Goal: Task Accomplishment & Management: Manage account settings

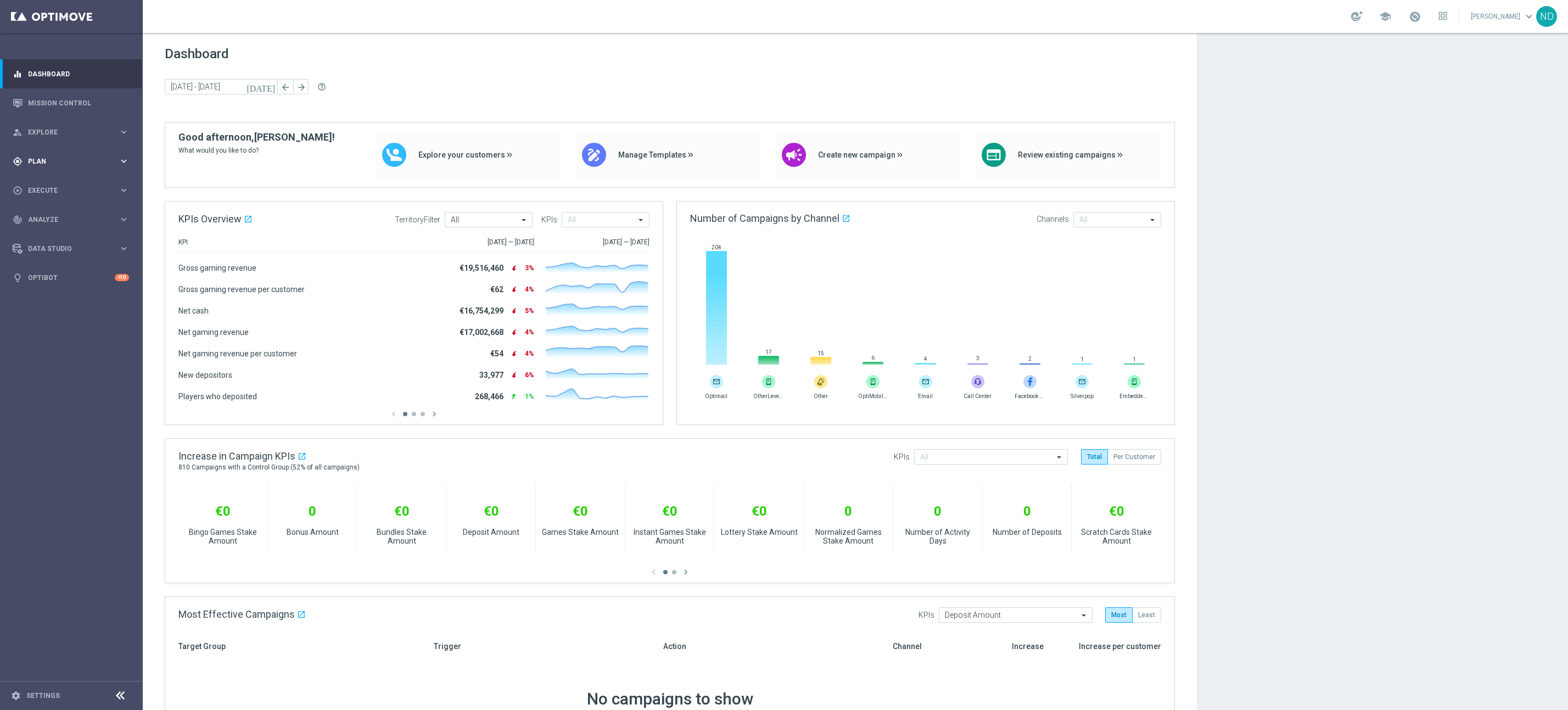
click at [62, 163] on span "Plan" at bounding box center [73, 161] width 90 height 6
click at [52, 186] on link "Target Groups" at bounding box center [71, 184] width 85 height 9
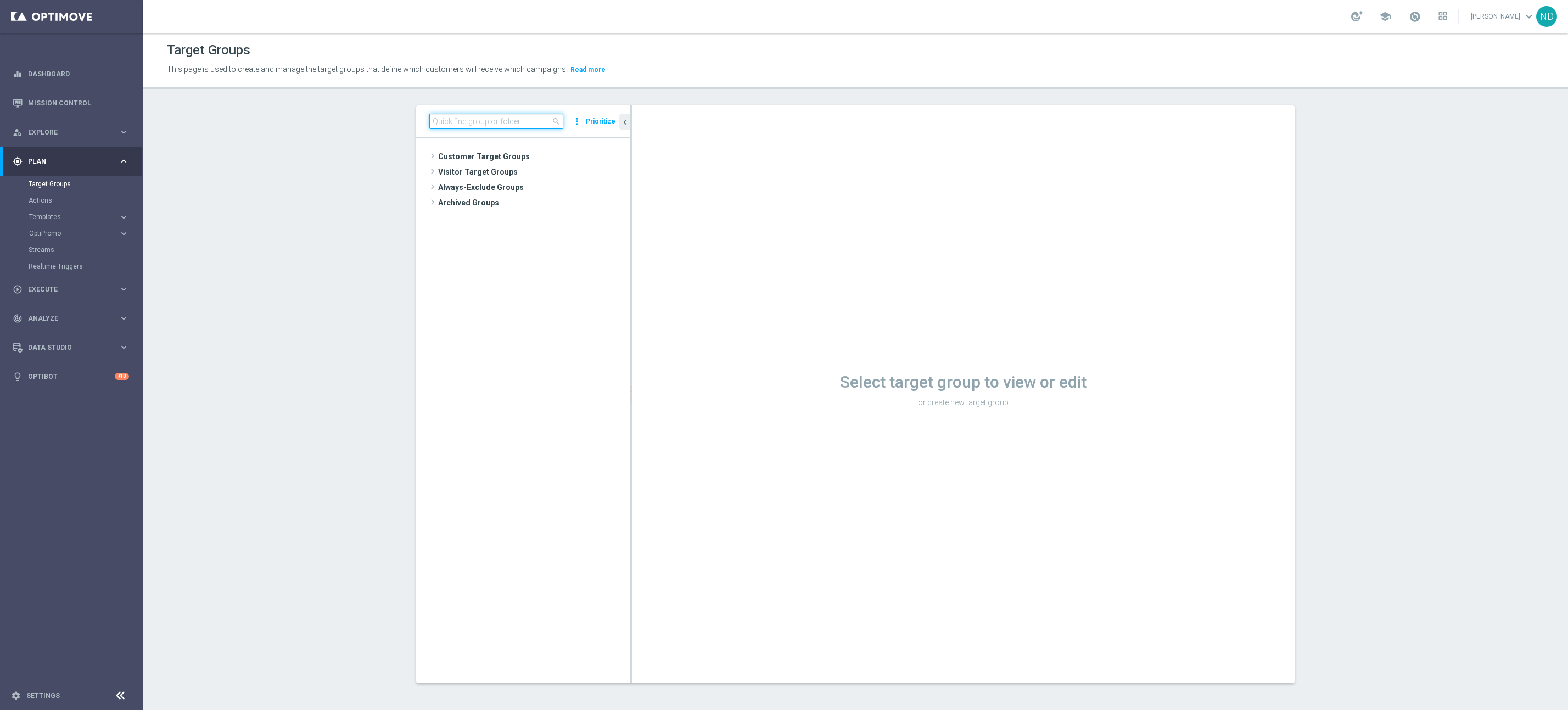
click at [443, 125] on input at bounding box center [496, 121] width 134 height 15
paste input "BR_CAS__REACT2025_NOTBETLAST14D__ALL_EMA_TAC_GM"
type input "BR_CAS__REACT2025_NOTBETLAST14D__ALL_EMA_TAC_GM"
click at [513, 164] on div "insert_drive_file BR_CAS__REACT2025_NOTBETLAST14D__ALL_EMA_TAC_GM" at bounding box center [528, 172] width 157 height 15
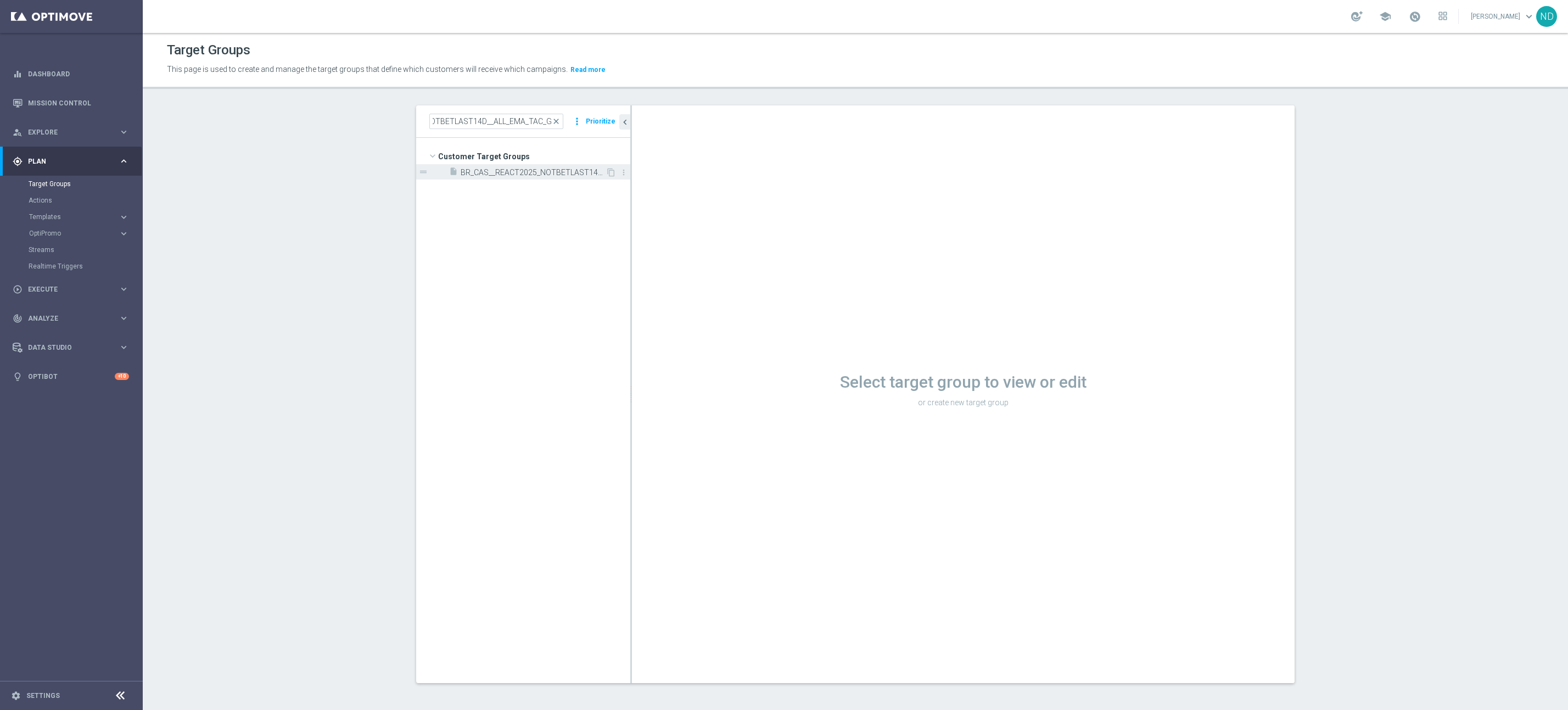
scroll to position [0, 0]
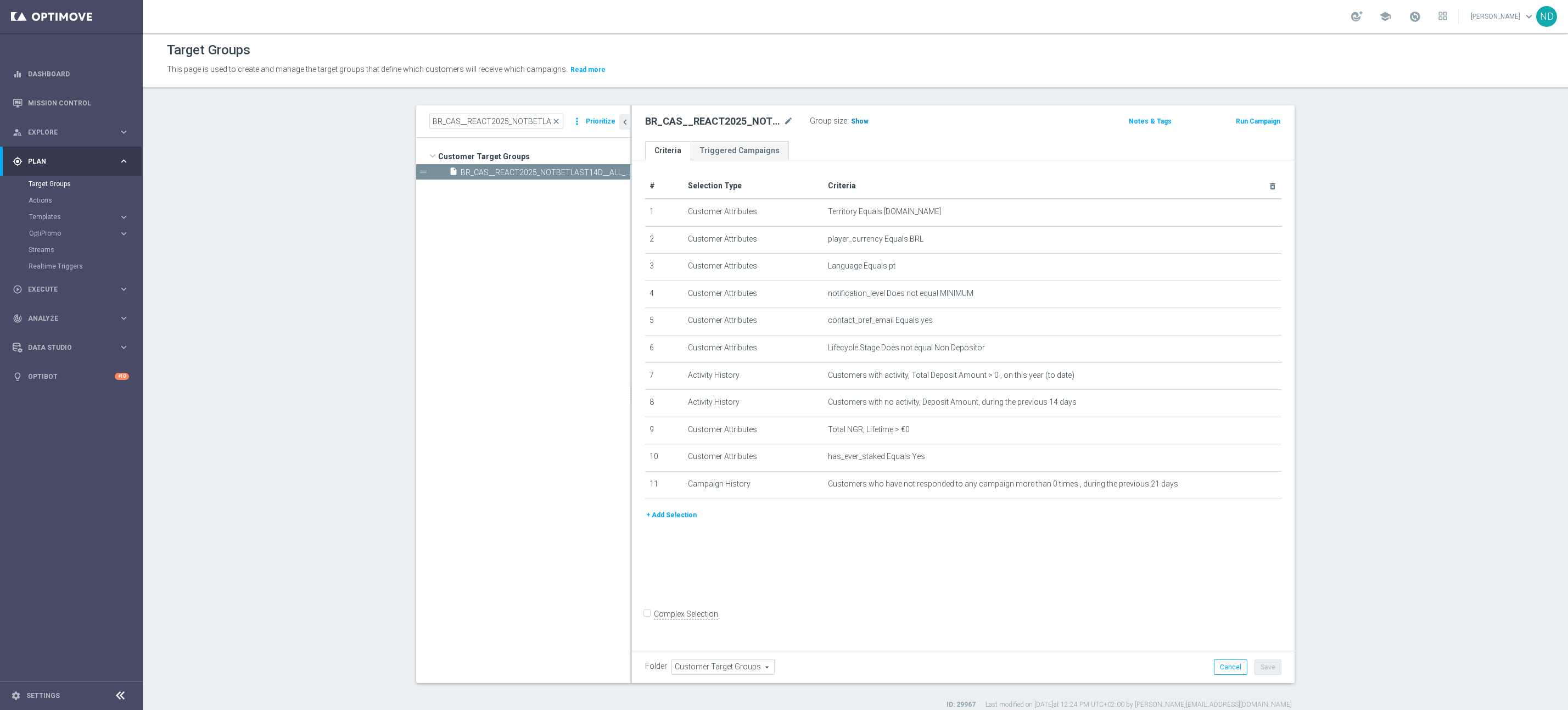
click at [859, 121] on span "Show" at bounding box center [860, 121] width 18 height 8
click at [1242, 484] on icon "mode_edit" at bounding box center [1246, 484] width 9 height 9
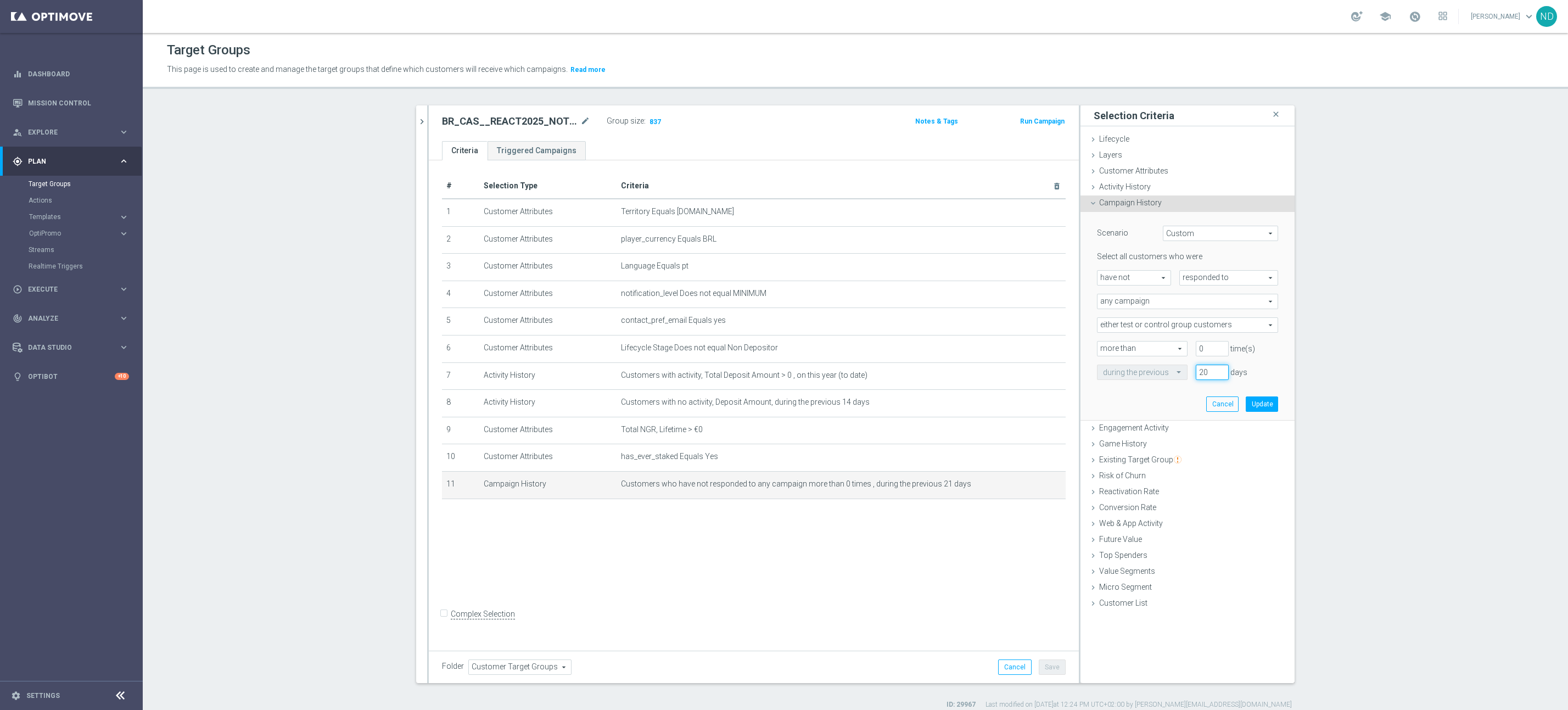
drag, startPoint x: 1210, startPoint y: 375, endPoint x: 1183, endPoint y: 375, distance: 27.0
click at [1196, 375] on input "20" at bounding box center [1212, 372] width 33 height 15
type input "2"
type input "13"
click at [1263, 406] on button "Update" at bounding box center [1262, 404] width 32 height 15
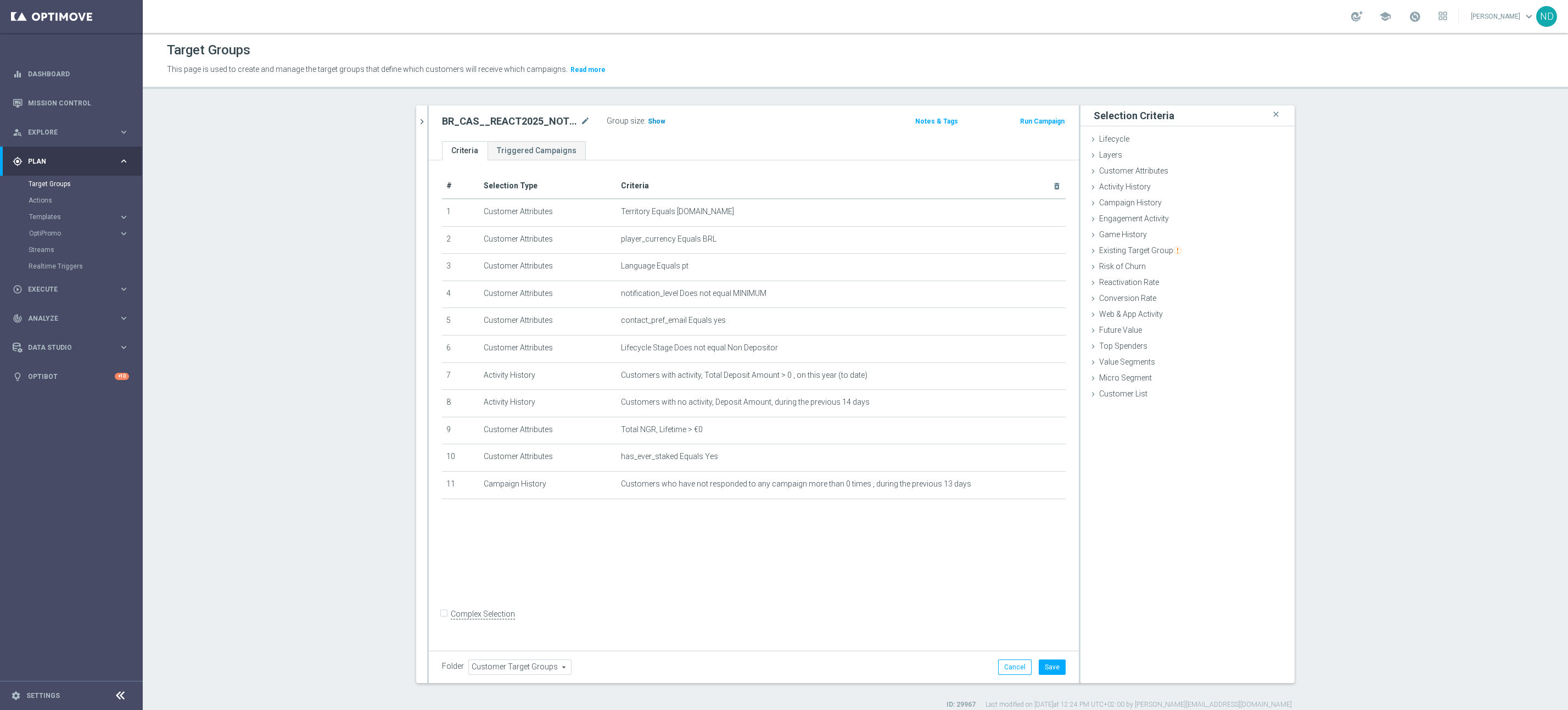
click at [648, 124] on span "Show" at bounding box center [657, 121] width 18 height 8
click at [1026, 486] on icon "mode_edit" at bounding box center [1031, 484] width 9 height 9
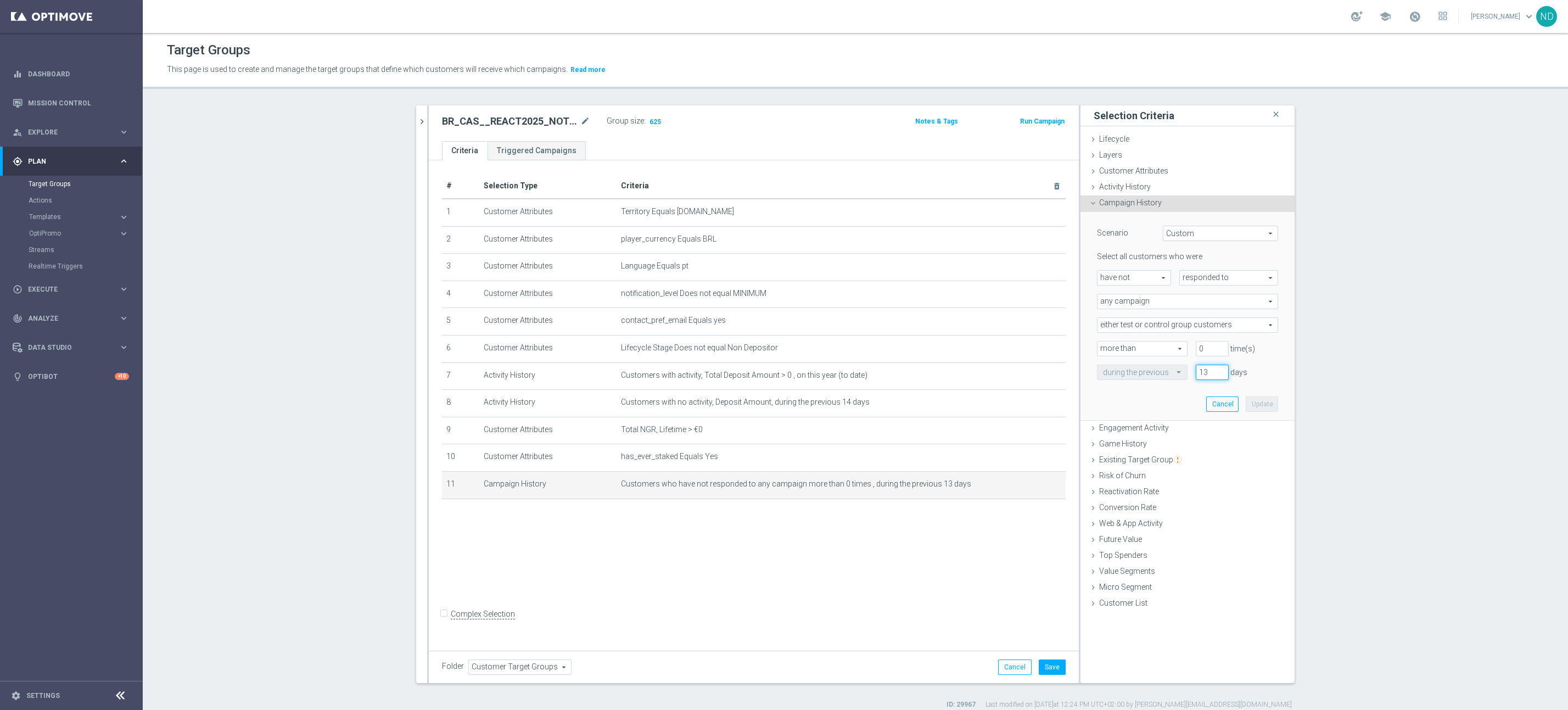
drag, startPoint x: 1205, startPoint y: 375, endPoint x: 1192, endPoint y: 375, distance: 13.0
click at [1196, 375] on input "13" at bounding box center [1212, 372] width 33 height 15
type input "21"
click at [1260, 403] on button "Update" at bounding box center [1262, 404] width 32 height 15
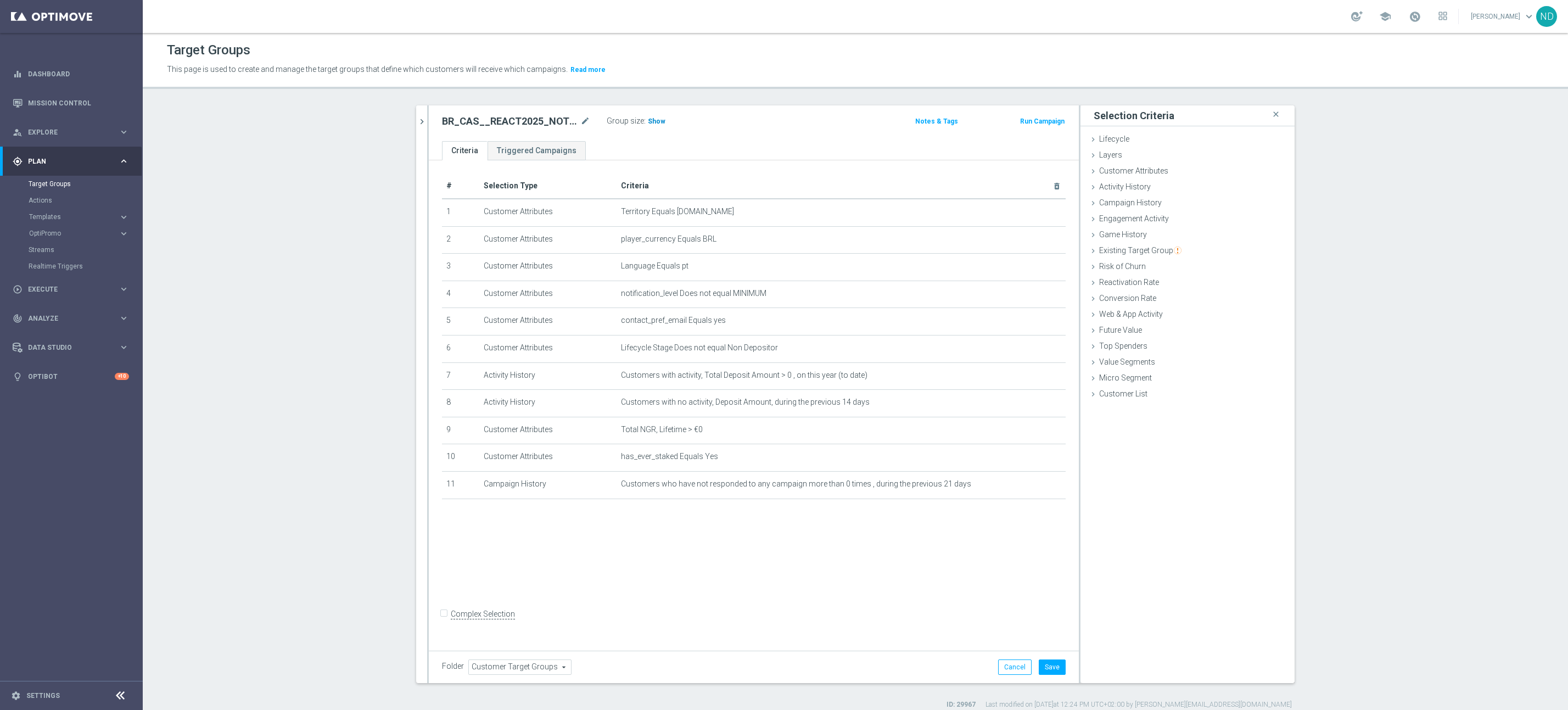
click at [654, 122] on span "Show" at bounding box center [657, 121] width 18 height 8
click at [1026, 427] on icon "mode_edit" at bounding box center [1031, 430] width 9 height 9
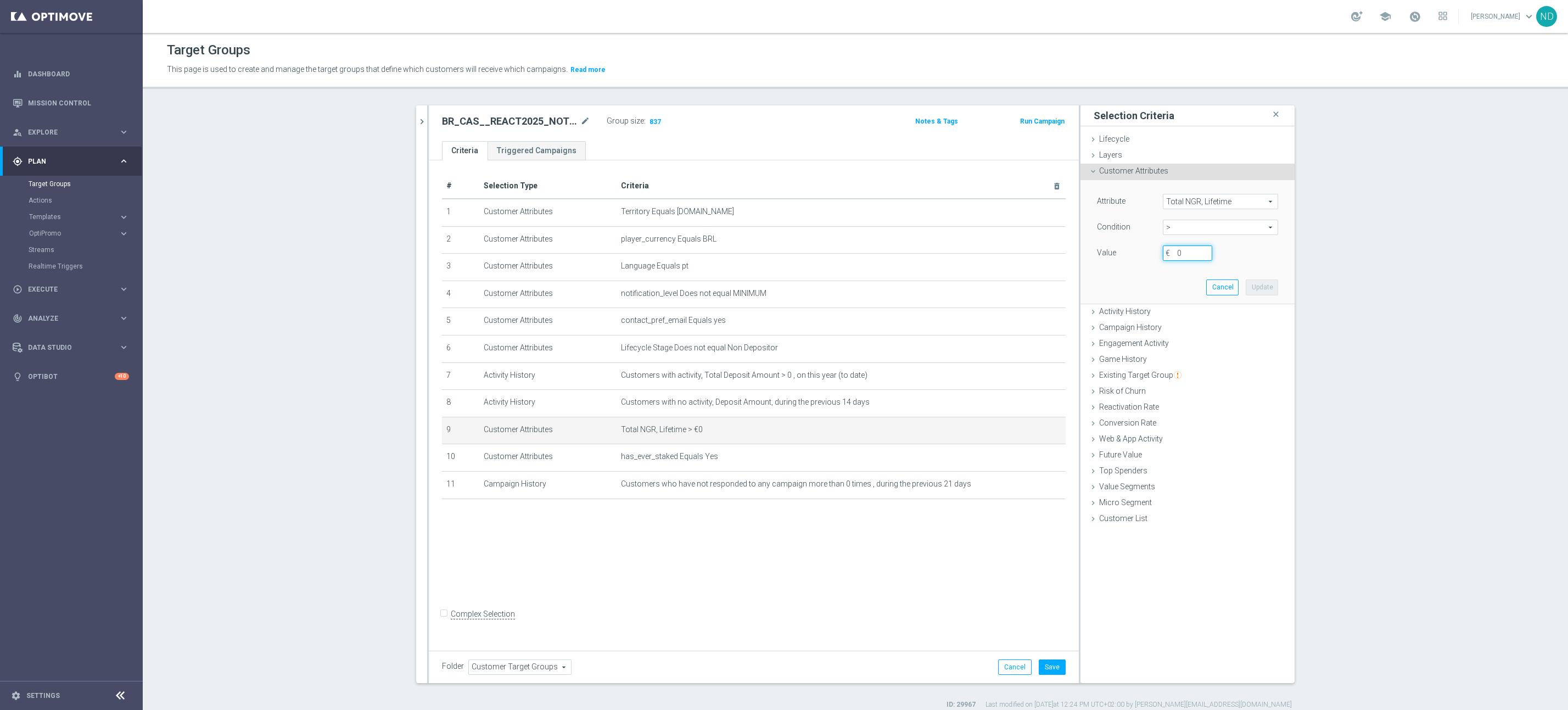
click at [1183, 257] on input "0" at bounding box center [1188, 253] width 50 height 15
click at [1260, 226] on span ">" at bounding box center [1220, 228] width 114 height 14
click at [1189, 314] on span ">=" at bounding box center [1221, 315] width 104 height 9
type input ">="
click at [1181, 256] on input "€" at bounding box center [1188, 253] width 50 height 15
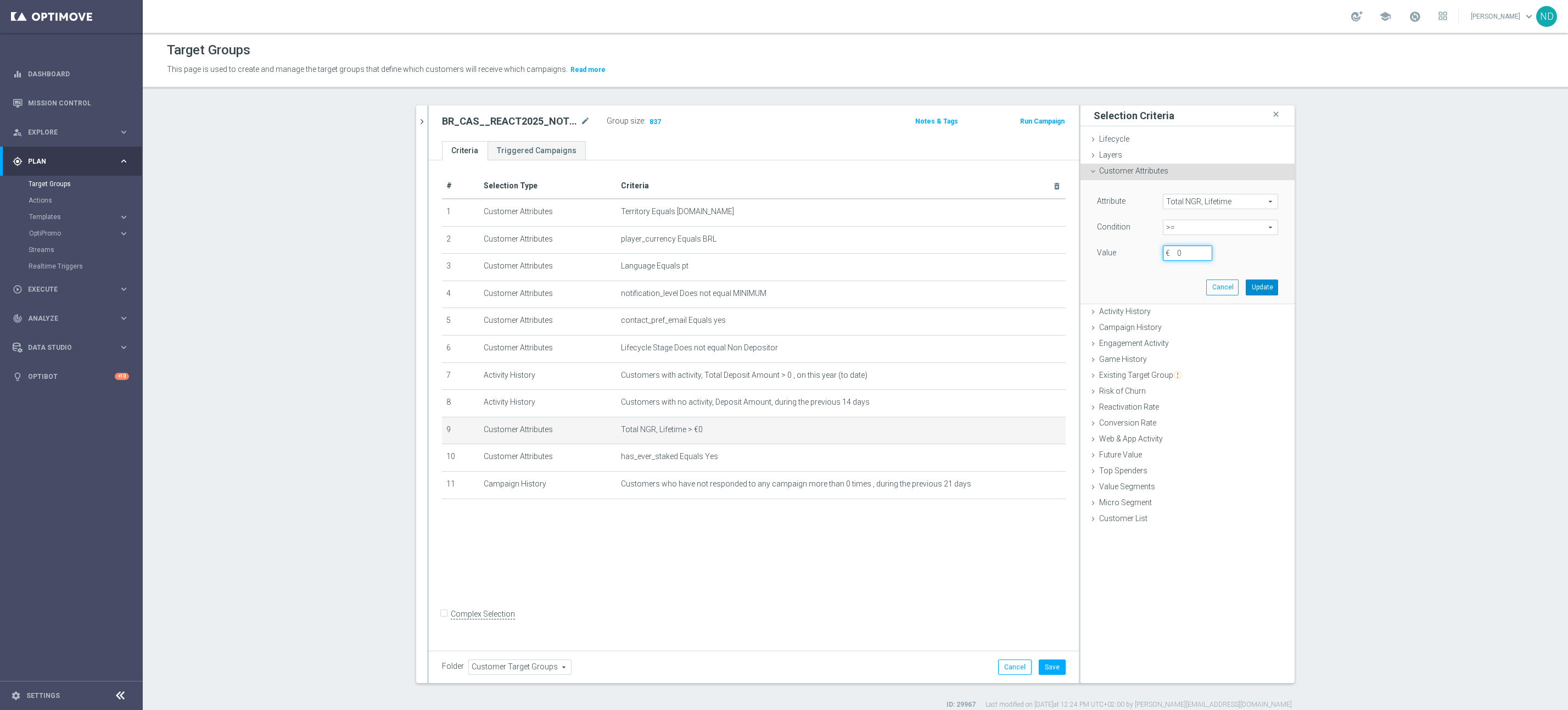
type input "0"
click at [1255, 287] on button "Update" at bounding box center [1262, 287] width 32 height 15
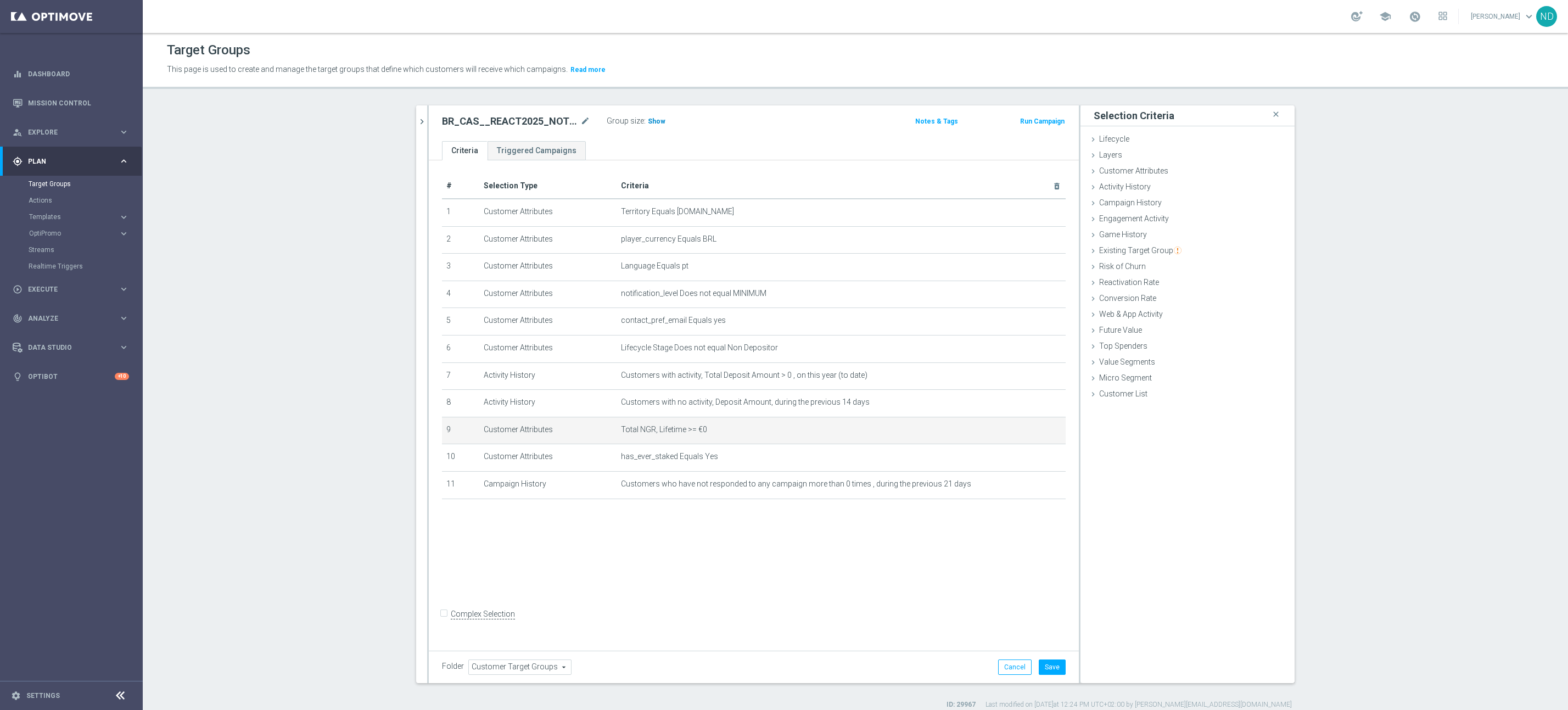
click at [650, 122] on span "Show" at bounding box center [657, 121] width 18 height 8
click at [1026, 430] on icon "mode_edit" at bounding box center [1031, 430] width 9 height 9
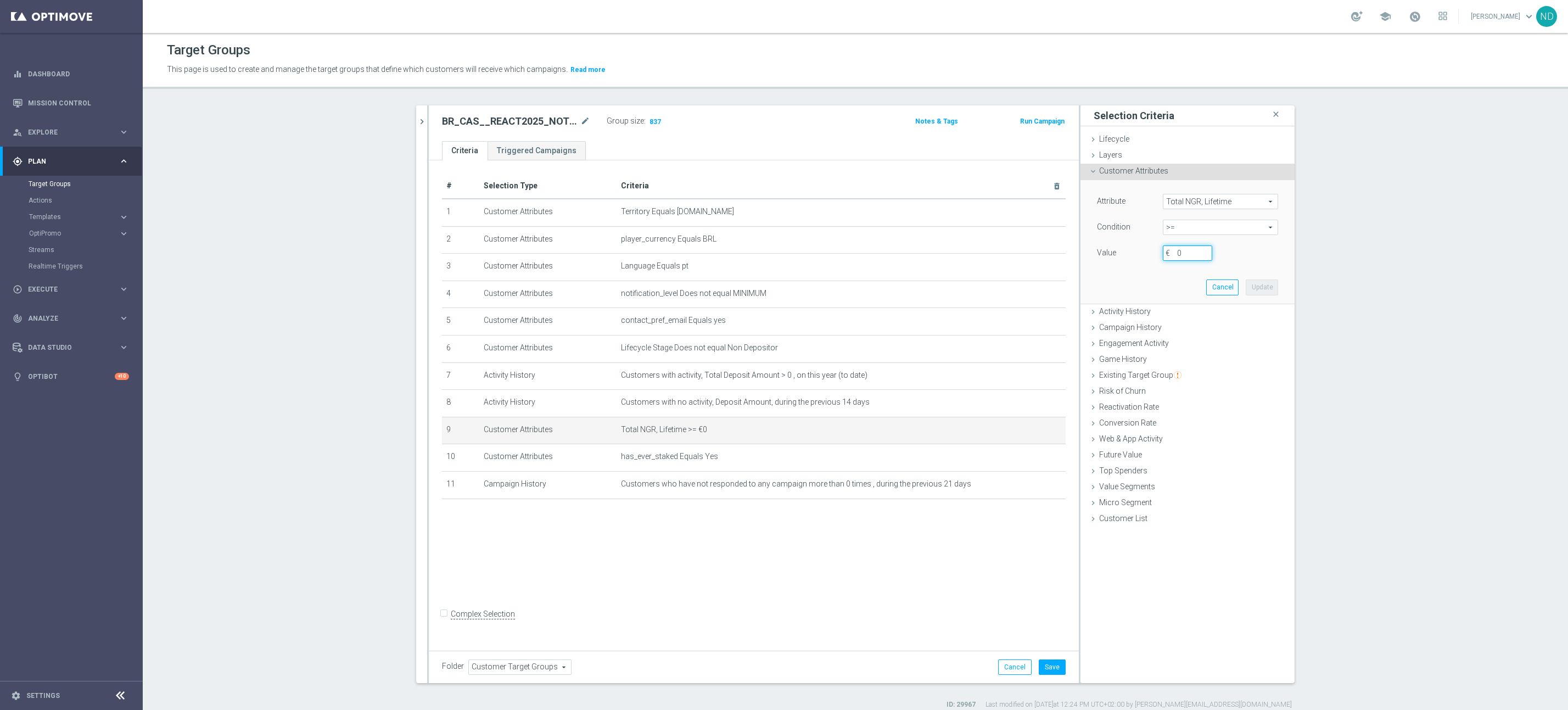
click at [1179, 254] on input "0" at bounding box center [1188, 253] width 50 height 15
type input "0"
click at [1267, 203] on span "Total NGR, Lifetime" at bounding box center [1220, 201] width 114 height 14
click at [1196, 203] on input "search" at bounding box center [1220, 201] width 115 height 15
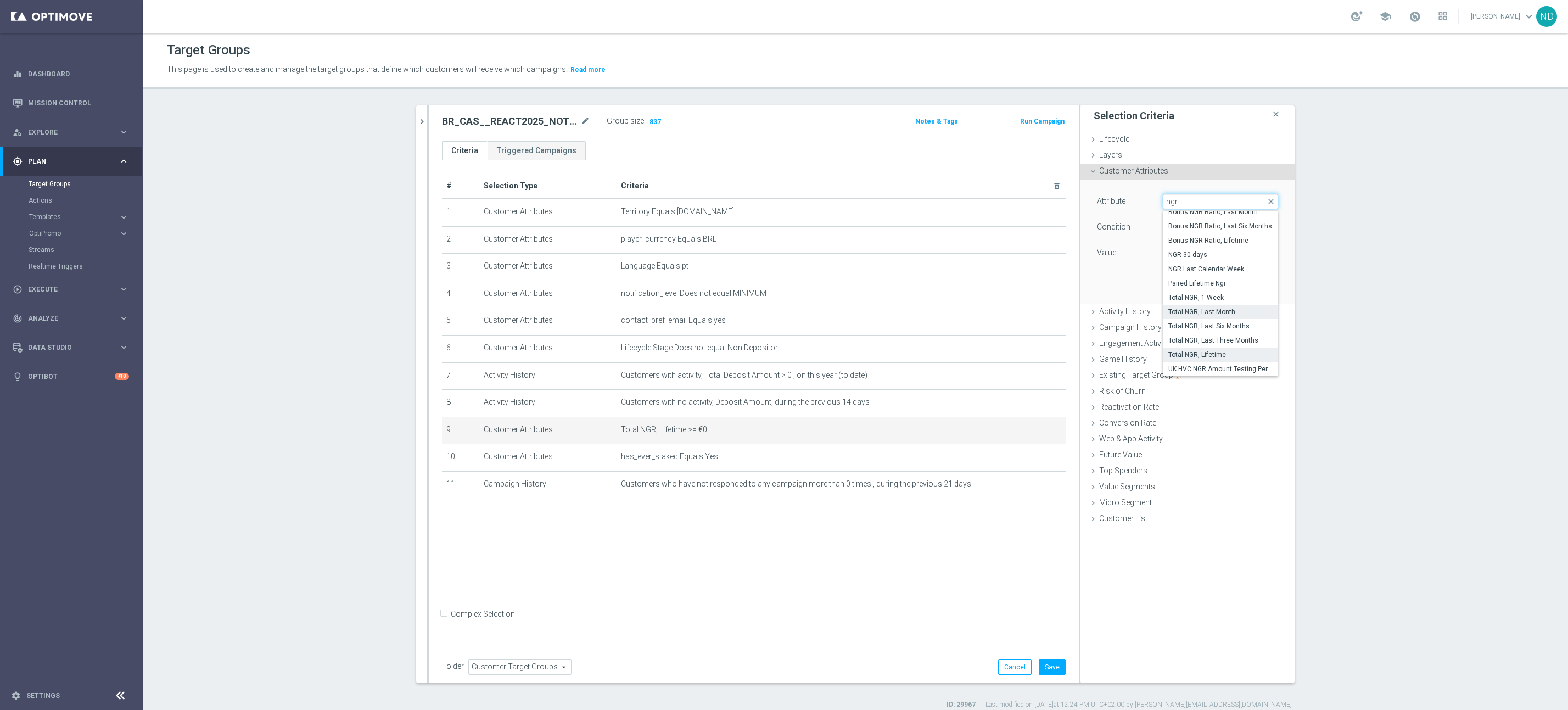
scroll to position [10, 0]
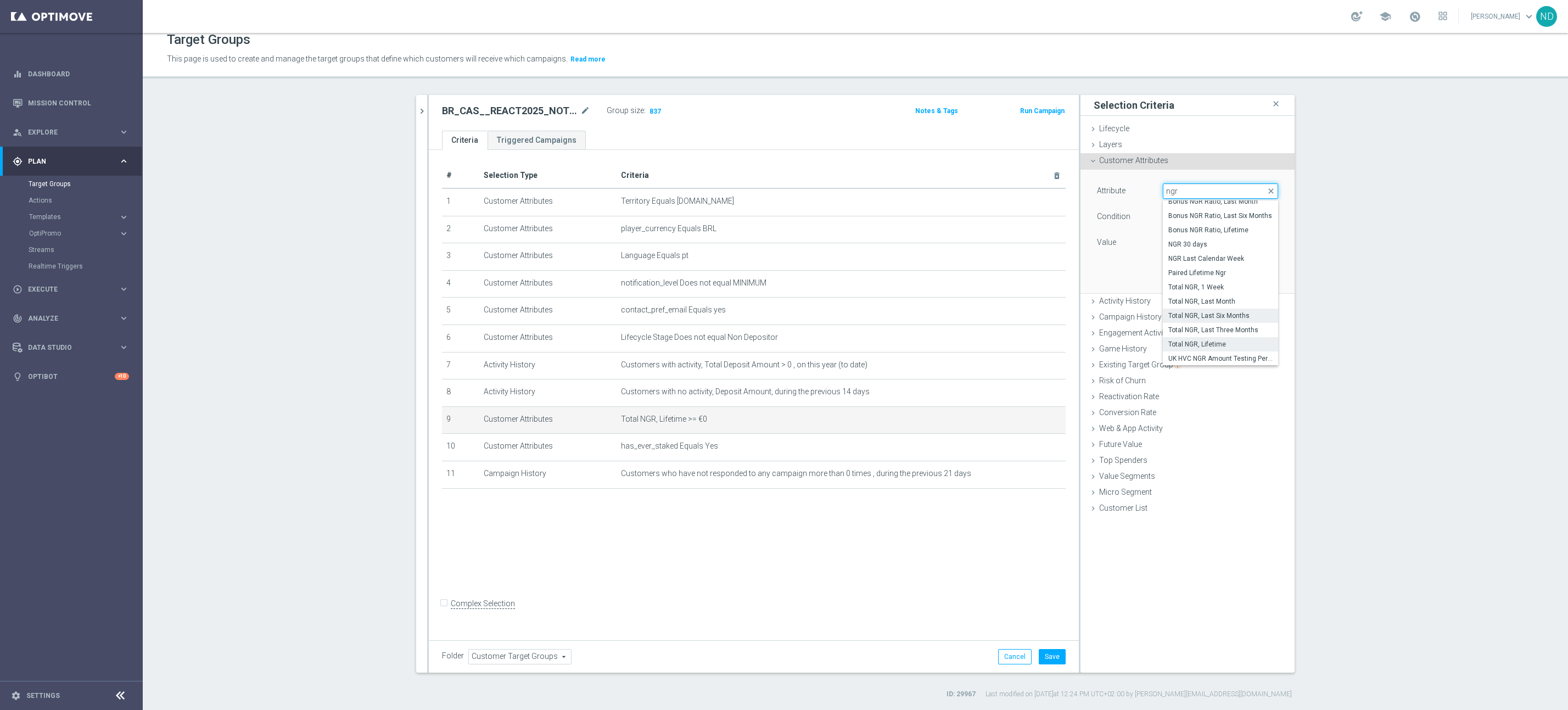
type input "ngr"
click at [1234, 312] on span "Total NGR, Last Six Months" at bounding box center [1221, 316] width 104 height 9
type input "Total NGR, Last Six Months"
type input "="
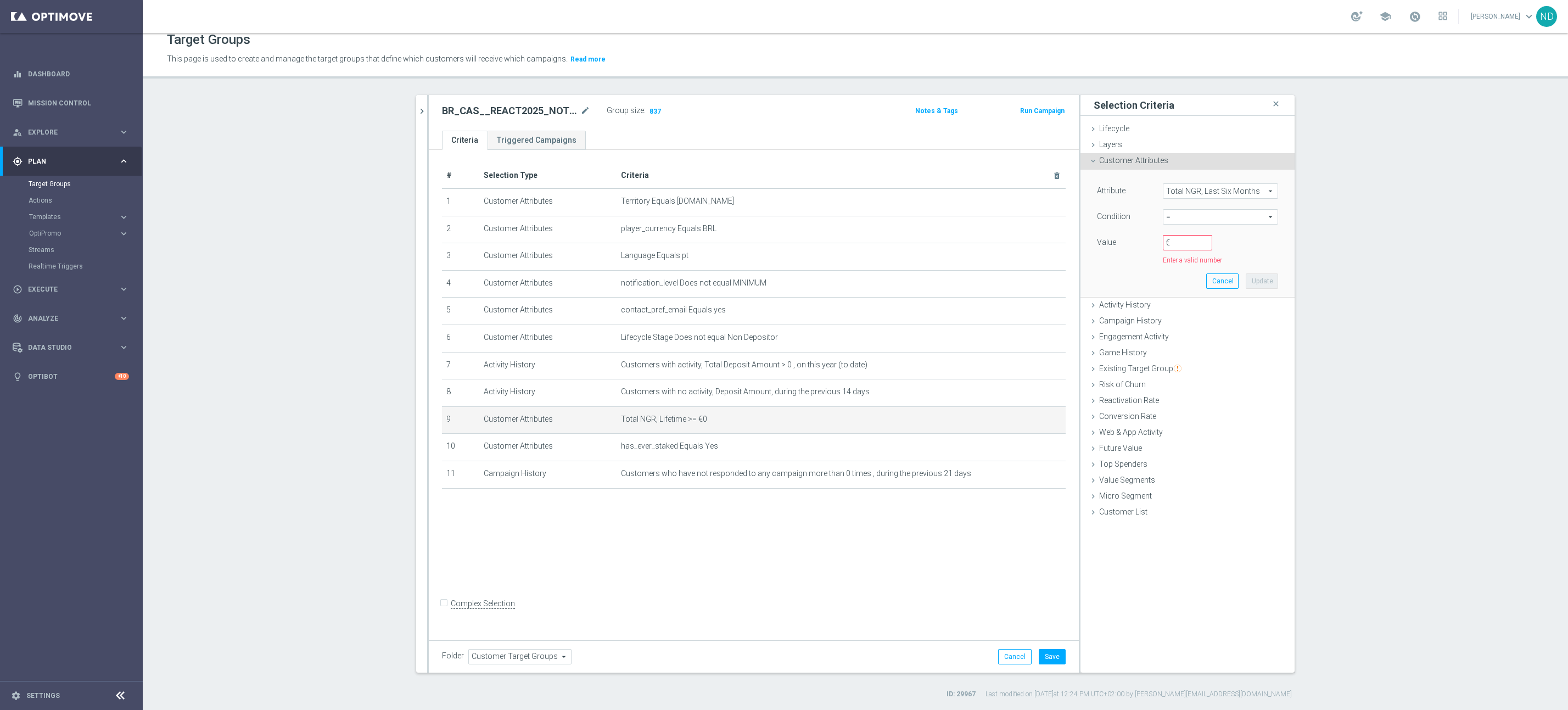
click at [1248, 215] on span "=" at bounding box center [1220, 217] width 114 height 14
click at [1180, 301] on span ">=" at bounding box center [1221, 305] width 104 height 9
type input ">="
click at [1174, 248] on input "€" at bounding box center [1188, 243] width 50 height 15
type input "0"
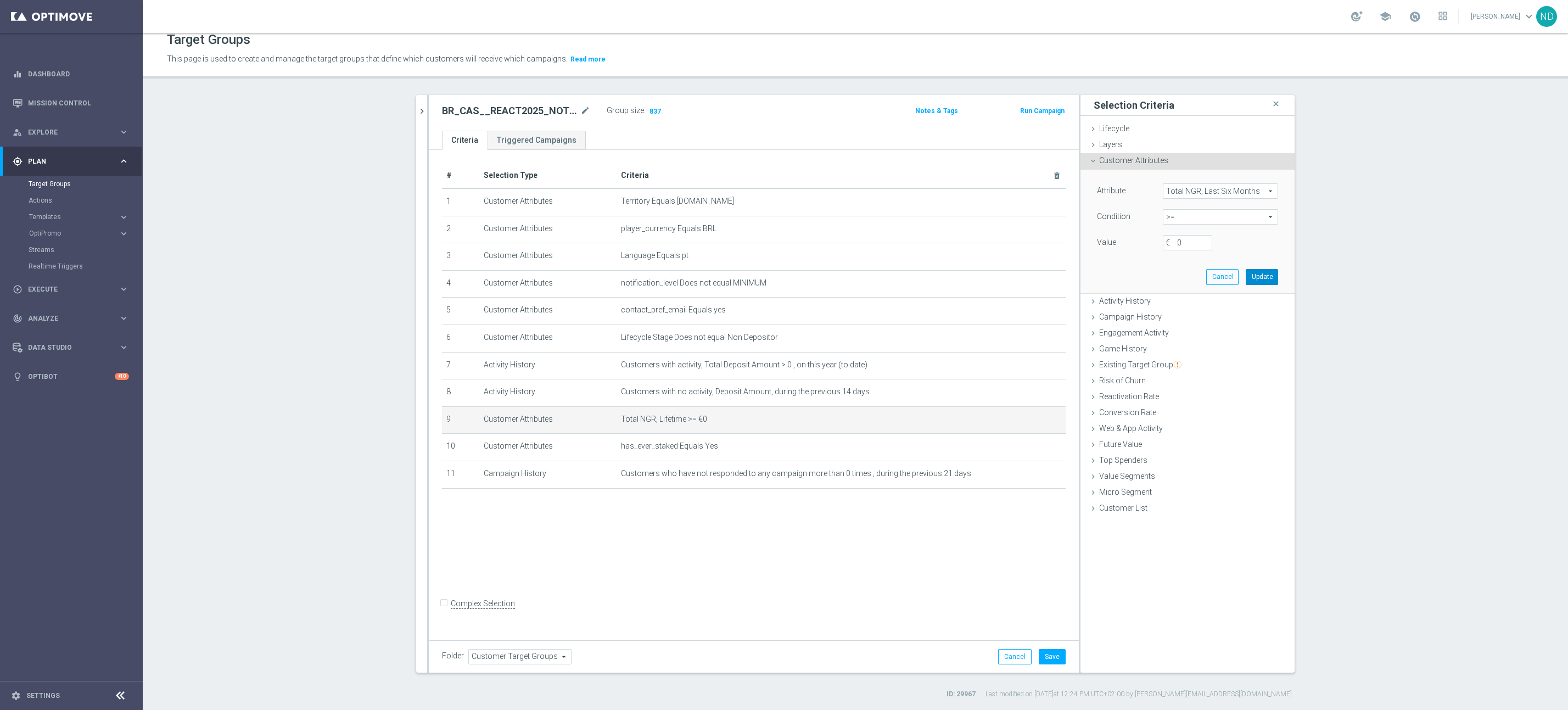
click at [1254, 275] on button "Update" at bounding box center [1262, 277] width 32 height 15
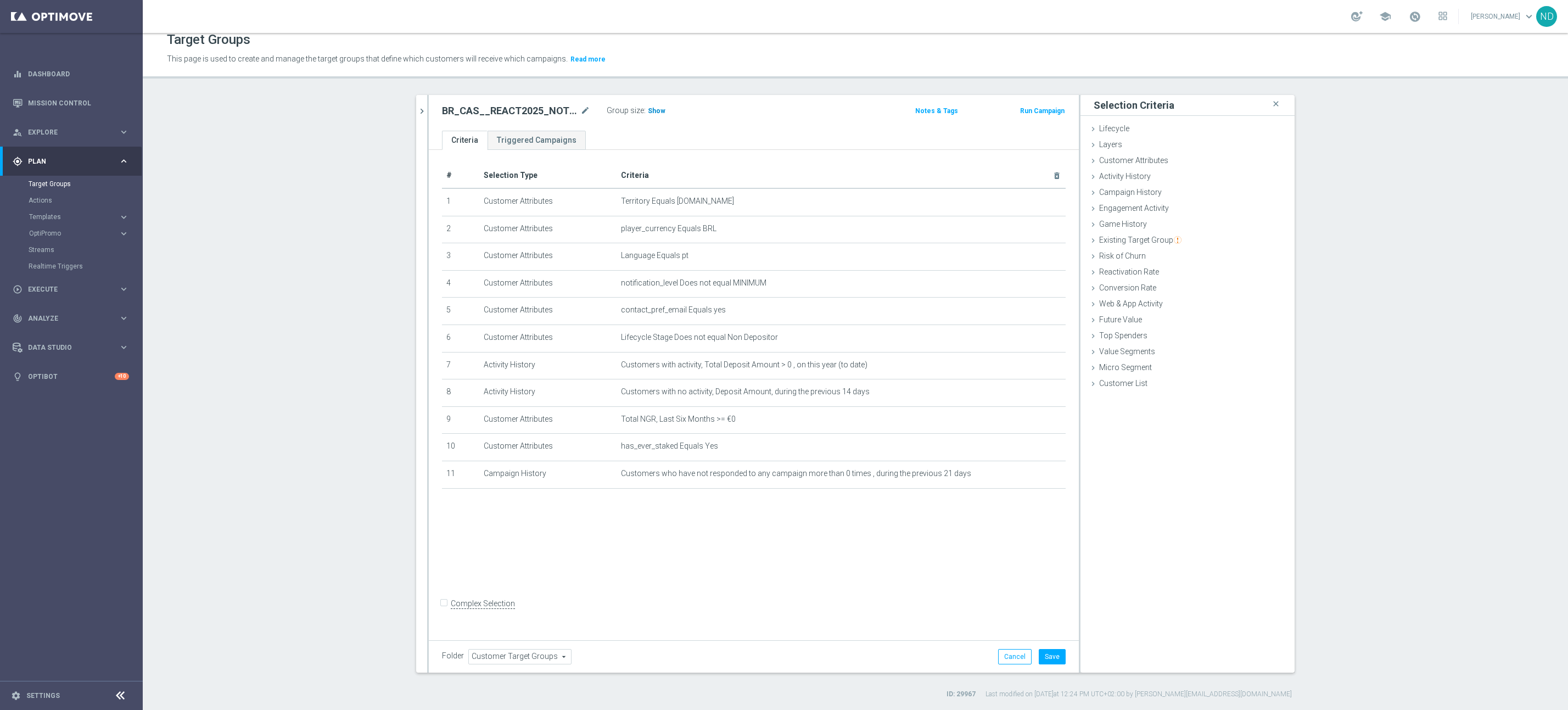
click at [651, 113] on span "Show" at bounding box center [657, 111] width 18 height 8
click at [998, 660] on button "Cancel" at bounding box center [1015, 657] width 34 height 15
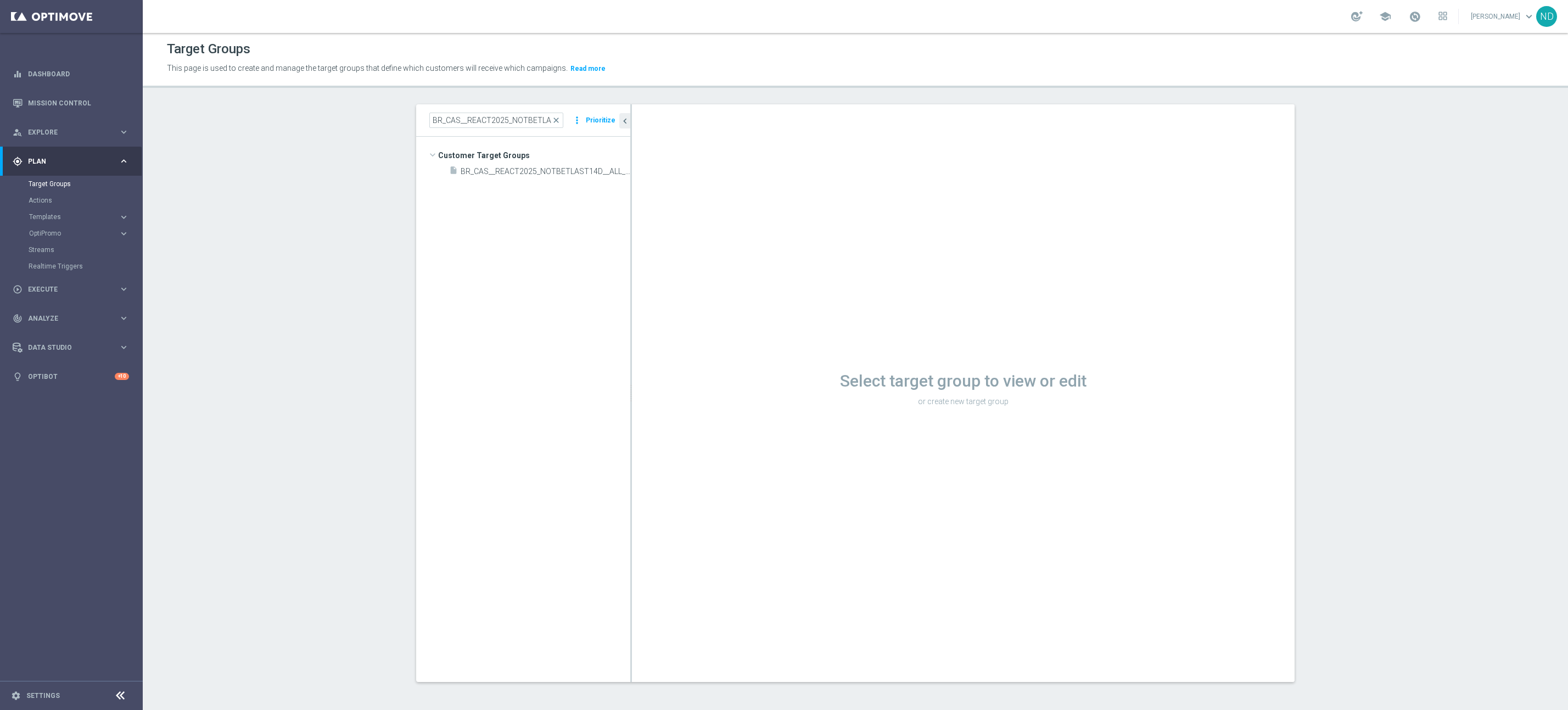
scroll to position [1, 0]
